Goal: Information Seeking & Learning: Learn about a topic

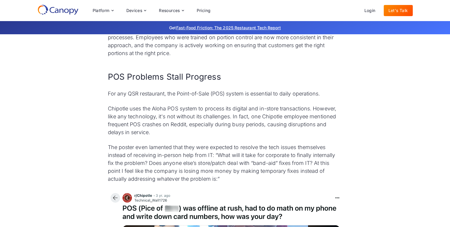
drag, startPoint x: 256, startPoint y: 148, endPoint x: 256, endPoint y: 153, distance: 4.5
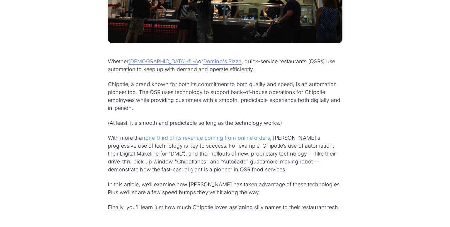
scroll to position [1705, 0]
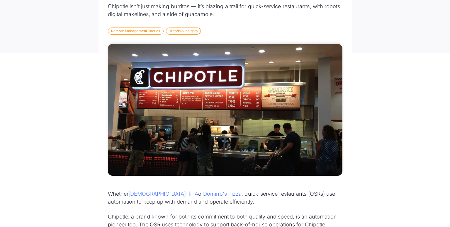
scroll to position [235, 0]
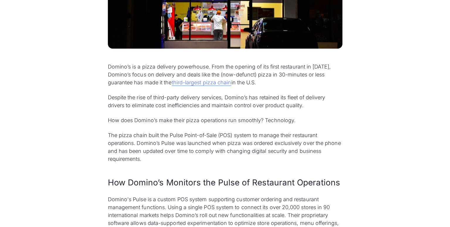
scroll to position [264, 0]
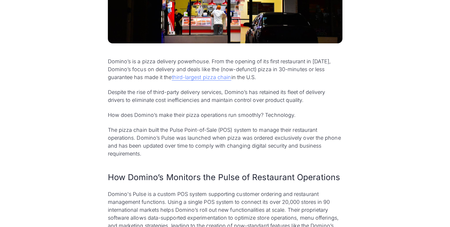
click at [175, 215] on p "Domino's Pulse is a custom POS system supporting customer ordering and restaura…" at bounding box center [225, 214] width 235 height 48
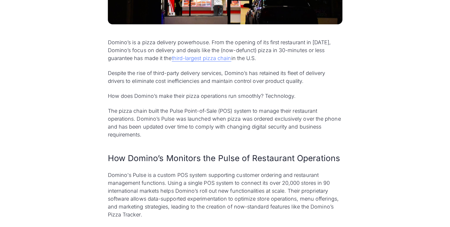
scroll to position [293, 0]
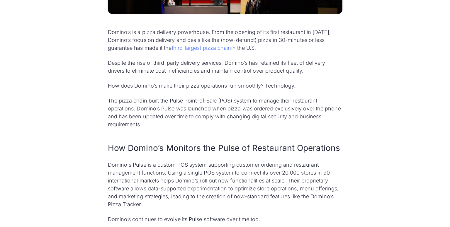
click at [206, 165] on p "Domino's Pulse is a custom POS system supporting customer ordering and restaura…" at bounding box center [225, 185] width 235 height 48
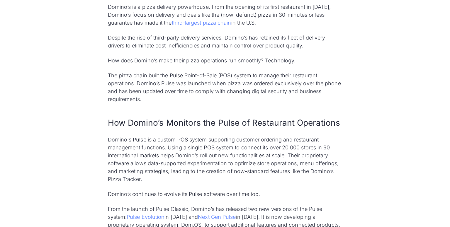
scroll to position [352, 0]
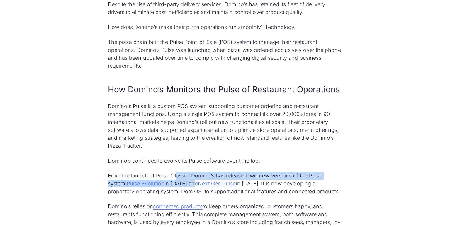
drag, startPoint x: 176, startPoint y: 177, endPoint x: 198, endPoint y: 182, distance: 22.8
click at [198, 182] on p "From the launch of Pulse Classic, Domino’s has released two new versions of the…" at bounding box center [225, 184] width 235 height 24
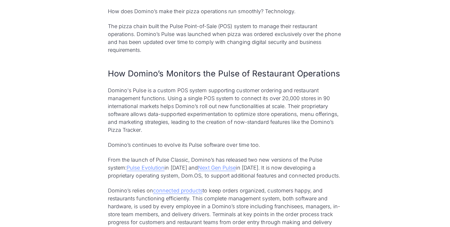
scroll to position [381, 0]
